Goal: Task Accomplishment & Management: Complete application form

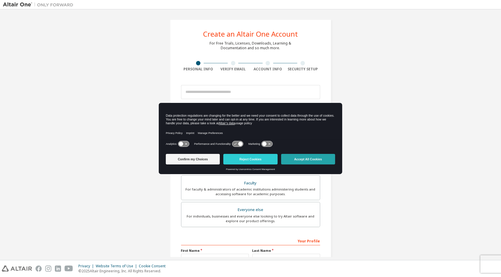
click at [309, 156] on button "Accept All Cookies" at bounding box center [308, 159] width 54 height 11
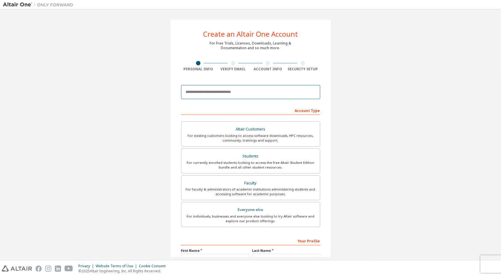
click at [238, 94] on input "email" at bounding box center [250, 92] width 139 height 14
click at [124, 124] on div "Create an Altair One Account For Free Trials, Licenses, Downloads, Learning & D…" at bounding box center [250, 167] width 495 height 311
drag, startPoint x: 324, startPoint y: 103, endPoint x: 351, endPoint y: 118, distance: 30.8
click at [351, 118] on div "Create an Altair One Account For Free Trials, Licenses, Downloads, Learning & D…" at bounding box center [250, 167] width 495 height 311
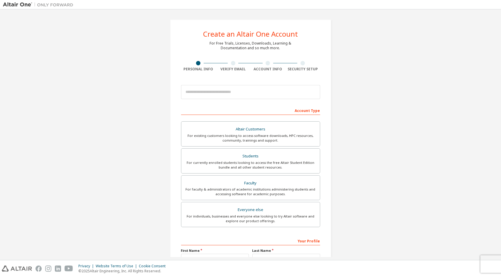
click at [351, 118] on div "Create an Altair One Account For Free Trials, Licenses, Downloads, Learning & D…" at bounding box center [250, 167] width 495 height 311
click at [281, 98] on input "email" at bounding box center [250, 92] width 139 height 14
type input "**********"
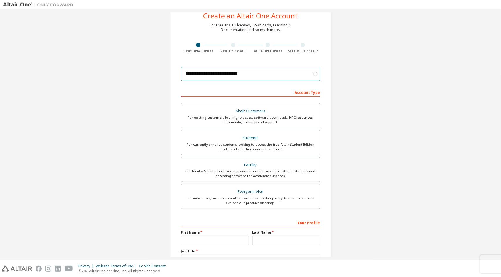
scroll to position [18, 0]
click at [267, 71] on input "**********" at bounding box center [250, 75] width 139 height 14
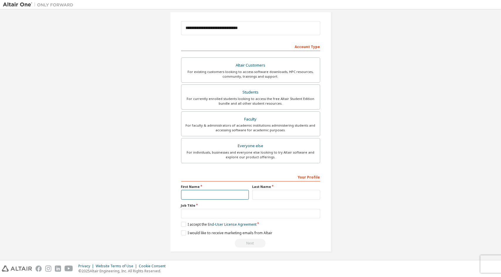
click at [241, 198] on input "text" at bounding box center [215, 195] width 68 height 10
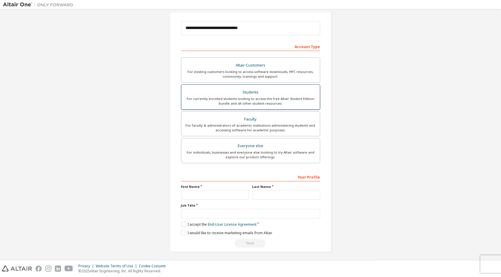
click at [277, 97] on div "For currently enrolled students looking to access the free Altair Student Editi…" at bounding box center [251, 101] width 132 height 9
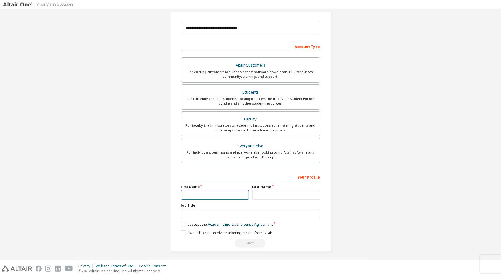
click at [232, 196] on input "text" at bounding box center [215, 195] width 68 height 10
type input "********"
click at [293, 193] on input "text" at bounding box center [286, 195] width 68 height 10
type input "**********"
click at [258, 215] on input "text" at bounding box center [250, 214] width 139 height 10
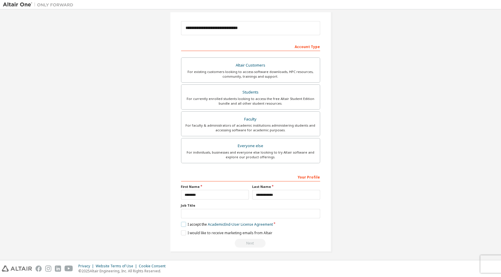
click at [183, 223] on label "I accept the Academic End-User License Agreement" at bounding box center [227, 224] width 92 height 5
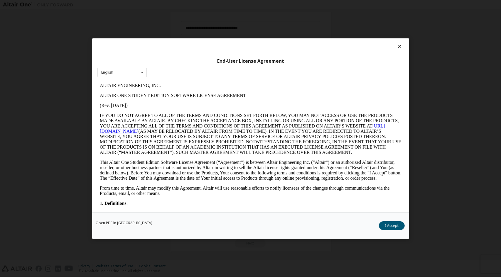
scroll to position [0, 0]
click at [387, 225] on button "I Accept" at bounding box center [392, 225] width 26 height 9
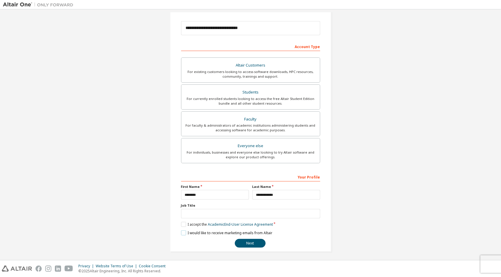
click at [184, 234] on label "I would like to receive marketing emails from Altair" at bounding box center [226, 233] width 91 height 5
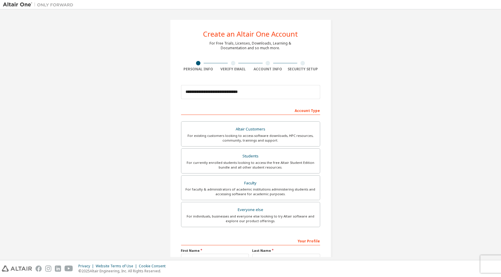
scroll to position [64, 0]
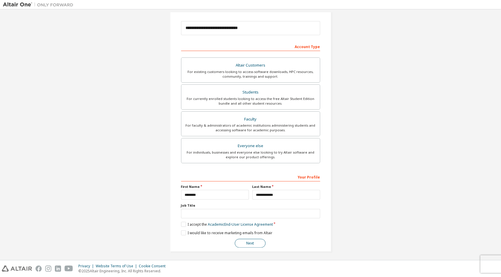
click at [242, 242] on button "Next" at bounding box center [250, 243] width 31 height 9
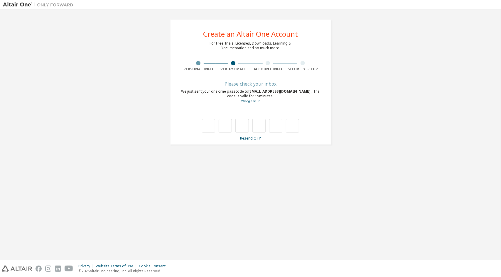
type input "*"
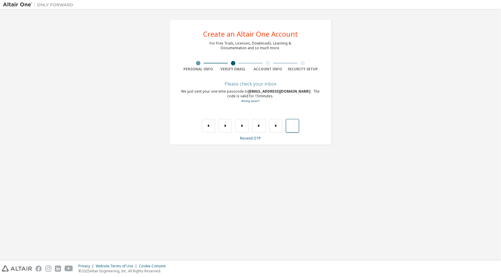
type input "*"
